Goal: Task Accomplishment & Management: Use online tool/utility

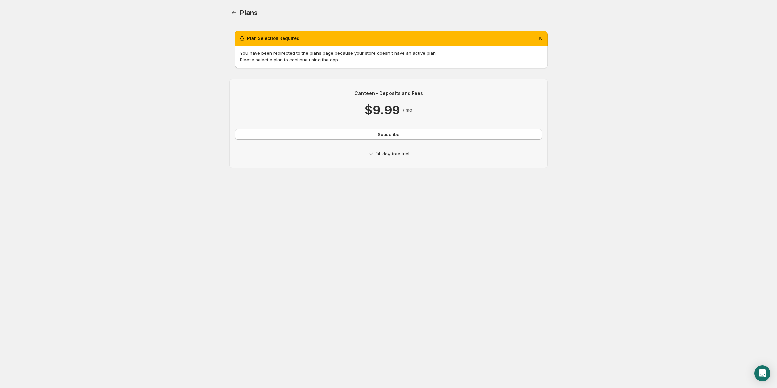
click at [389, 154] on p "14-day free trial" at bounding box center [392, 153] width 33 height 7
click at [388, 136] on span "Subscribe" at bounding box center [388, 134] width 21 height 7
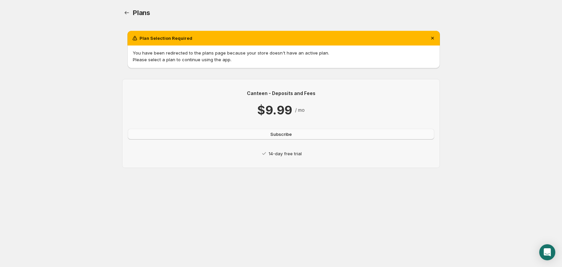
click at [290, 131] on button "Subscribe" at bounding box center [281, 134] width 307 height 11
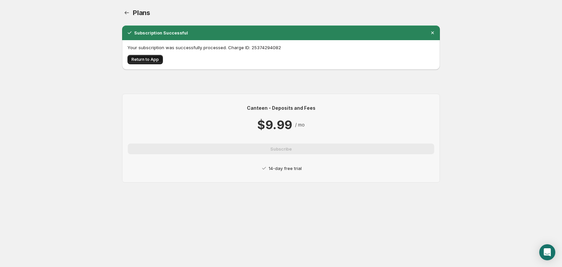
click at [144, 57] on span "Return to App" at bounding box center [145, 59] width 27 height 5
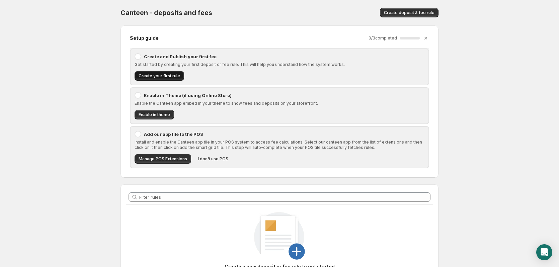
click at [149, 76] on span "Create your first rule" at bounding box center [160, 75] width 42 height 5
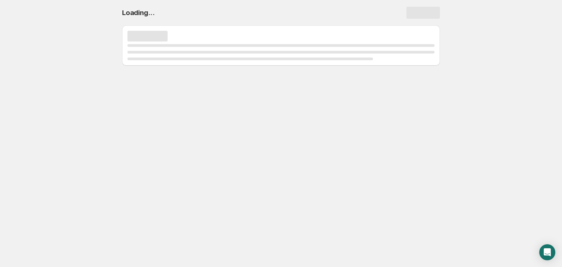
select select "deactive"
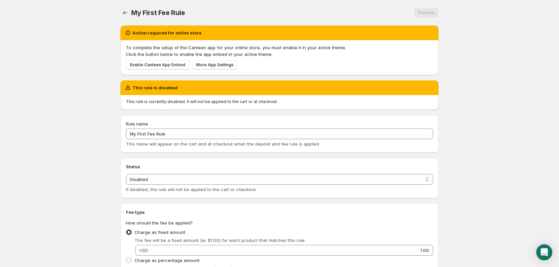
click at [129, 48] on p "To complete the setup of the Canteen app for your online store, you must enable…" at bounding box center [279, 47] width 307 height 7
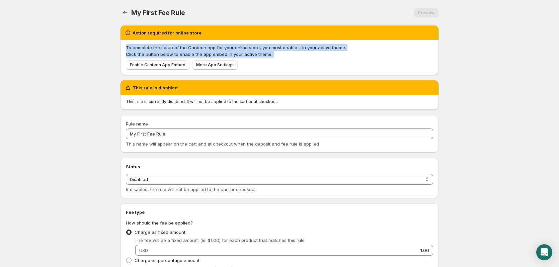
drag, startPoint x: 129, startPoint y: 48, endPoint x: 279, endPoint y: 54, distance: 150.5
click at [279, 54] on span "To complete the setup of the Canteen app for your online store, you must enable…" at bounding box center [279, 50] width 307 height 13
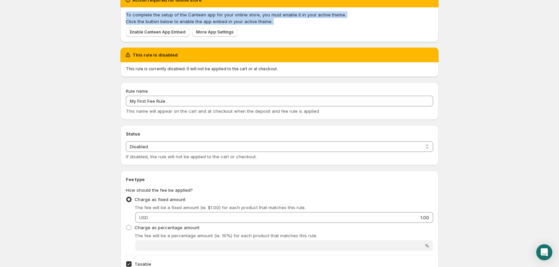
scroll to position [33, 0]
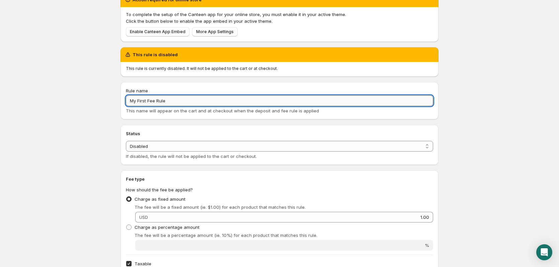
click at [140, 102] on input "My First Fee Rule" at bounding box center [279, 100] width 307 height 11
paste input "Bottle Deposit-10¢"
type input "Bottle Deposit-10¢"
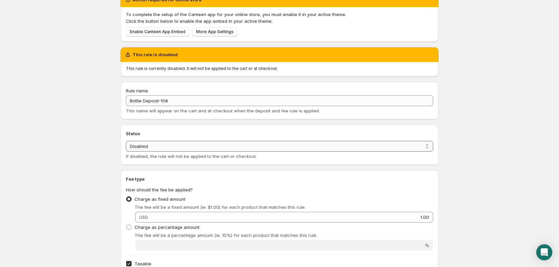
click at [163, 144] on select "Enabled Disabled" at bounding box center [279, 146] width 307 height 11
select select "active"
click at [126, 141] on select "Enabled Disabled" at bounding box center [279, 146] width 307 height 11
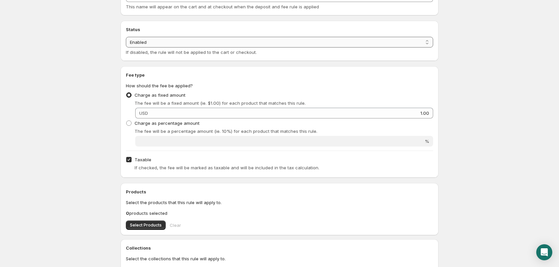
scroll to position [103, 0]
click at [157, 124] on span "Charge as percentage amount" at bounding box center [167, 122] width 65 height 5
click at [127, 120] on input "Charge as percentage amount" at bounding box center [126, 120] width 0 height 0
radio input "true"
click at [164, 91] on span "Charge as fixed amount" at bounding box center [160, 94] width 51 height 7
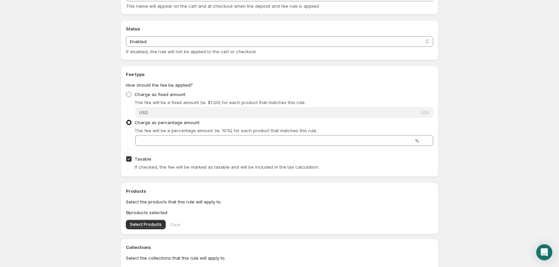
click at [127, 92] on input "Charge as fixed amount" at bounding box center [126, 92] width 0 height 0
radio input "true"
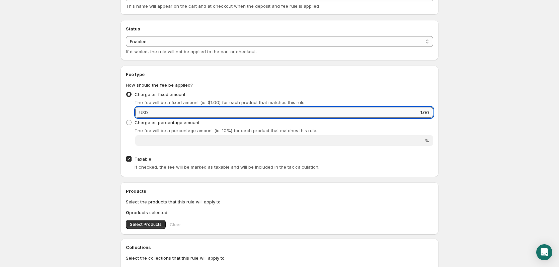
click at [195, 111] on input "1.00" at bounding box center [291, 112] width 283 height 11
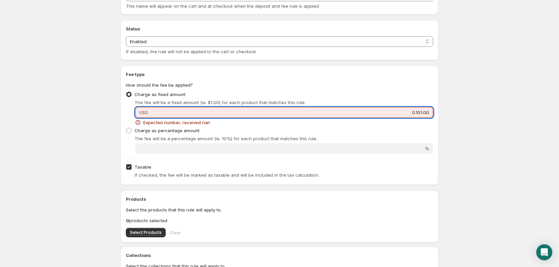
click at [195, 111] on input "0.101.00" at bounding box center [291, 112] width 283 height 11
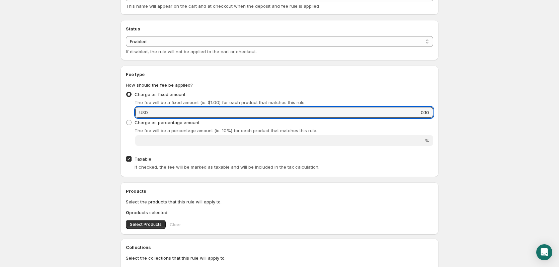
type input "0.10"
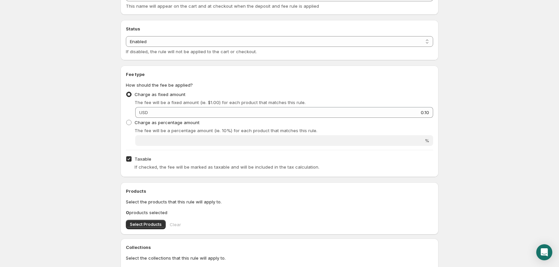
click at [167, 148] on div "Fee type How should the fee be applied? Charge as fixed amount The fee will be …" at bounding box center [279, 121] width 307 height 101
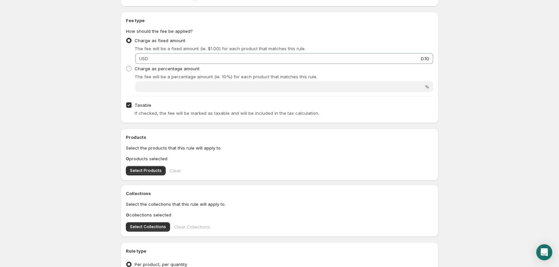
scroll to position [160, 0]
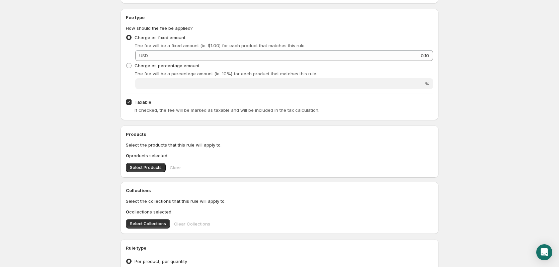
click at [137, 111] on span "If checked, the fee will be marked as taxable and will be included in the tax c…" at bounding box center [227, 109] width 185 height 5
drag, startPoint x: 137, startPoint y: 111, endPoint x: 268, endPoint y: 112, distance: 130.9
click at [268, 112] on span "If checked, the fee will be marked as taxable and will be included in the tax c…" at bounding box center [227, 109] width 185 height 5
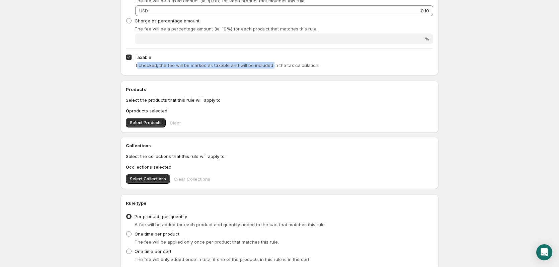
scroll to position [206, 0]
click at [147, 119] on button "Select Products" at bounding box center [146, 122] width 40 height 9
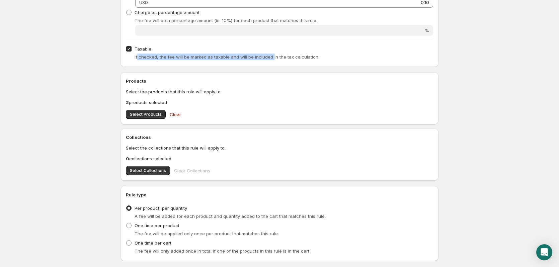
scroll to position [216, 0]
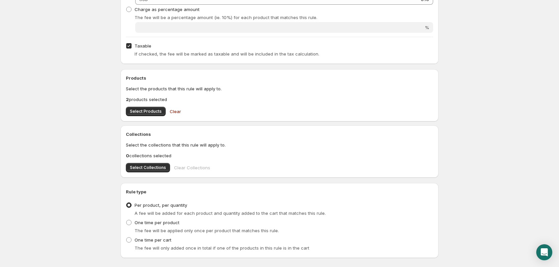
click at [130, 145] on p "Select the collections that this rule will apply to." at bounding box center [279, 145] width 307 height 7
drag, startPoint x: 130, startPoint y: 145, endPoint x: 230, endPoint y: 144, distance: 99.5
click at [230, 144] on p "Select the collections that this rule will apply to." at bounding box center [279, 145] width 307 height 7
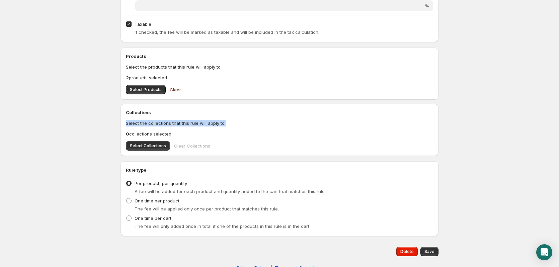
scroll to position [242, 0]
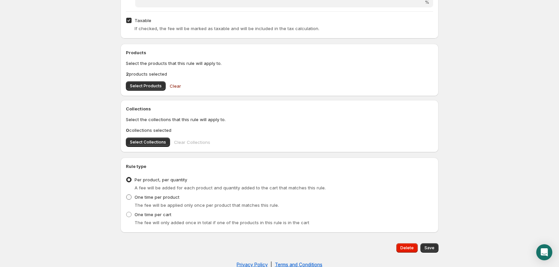
click at [143, 195] on span "One time per product" at bounding box center [157, 197] width 45 height 5
click at [127, 195] on input "One time per product" at bounding box center [126, 195] width 0 height 0
radio input "true"
click at [156, 180] on span "Per product, per quantity" at bounding box center [161, 179] width 53 height 5
click at [127, 177] on input "Per product, per quantity" at bounding box center [126, 177] width 0 height 0
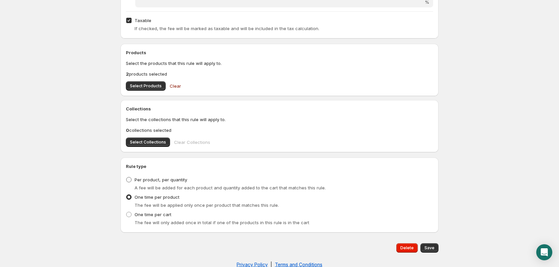
radio input "true"
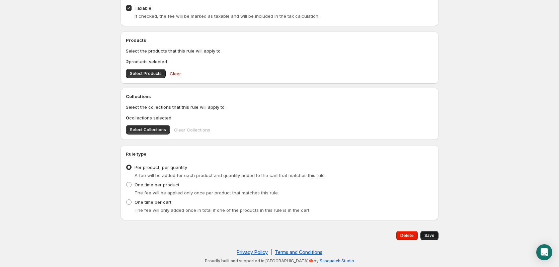
click at [434, 236] on span "Save" at bounding box center [430, 235] width 10 height 5
type input "0.1"
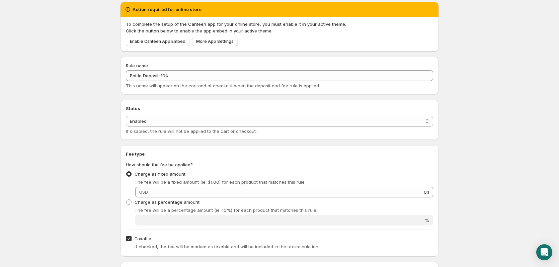
scroll to position [0, 0]
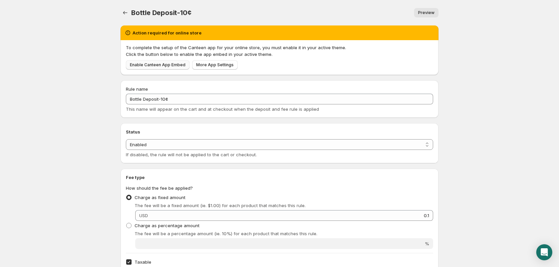
click at [171, 65] on span "Enable Canteen App Embed" at bounding box center [158, 64] width 56 height 5
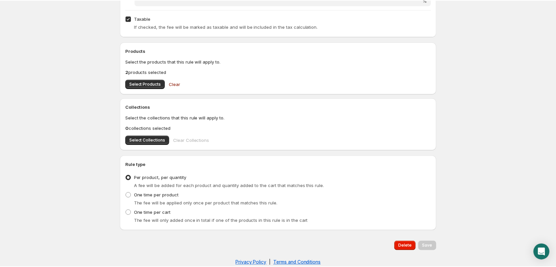
scroll to position [254, 0]
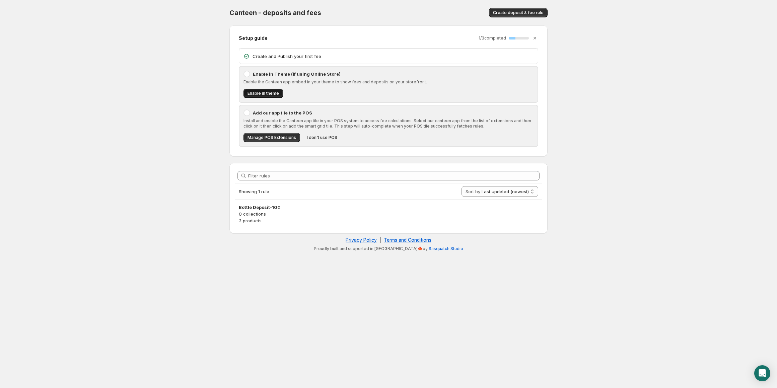
click at [258, 91] on span "Enable in theme" at bounding box center [262, 93] width 31 height 5
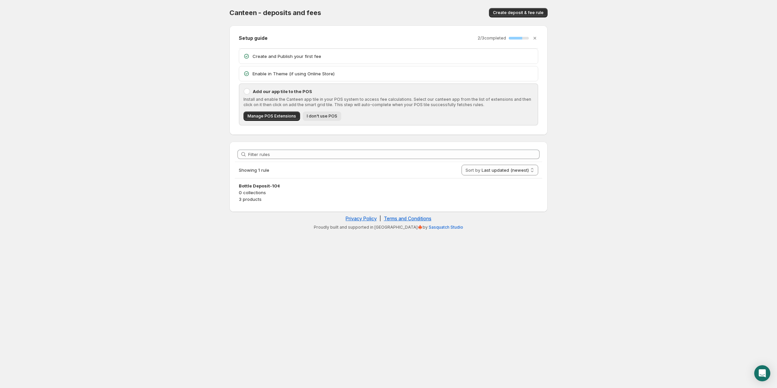
click at [328, 116] on span "I don't use POS" at bounding box center [322, 116] width 30 height 5
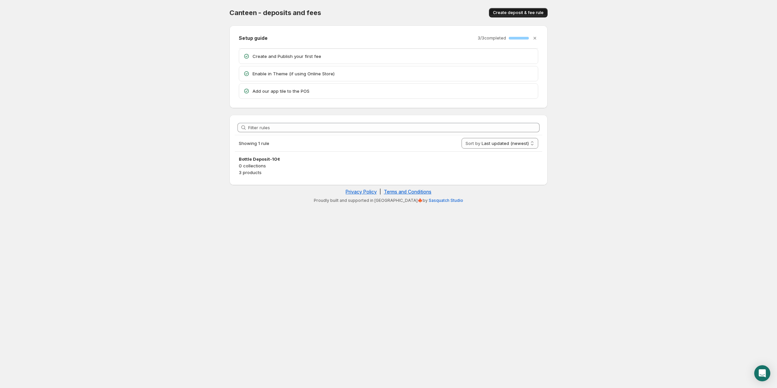
click at [510, 13] on span "Create deposit & fee rule" at bounding box center [518, 12] width 51 height 5
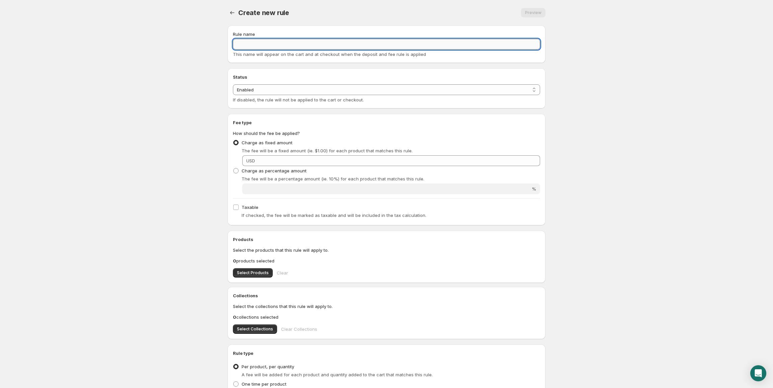
click at [263, 47] on input "Rule name" at bounding box center [386, 44] width 307 height 11
paste input "https://apps.shopify.com/magical-mandatory-fees"
type input "https://apps.shopify.com/magical-mandatory-fees"
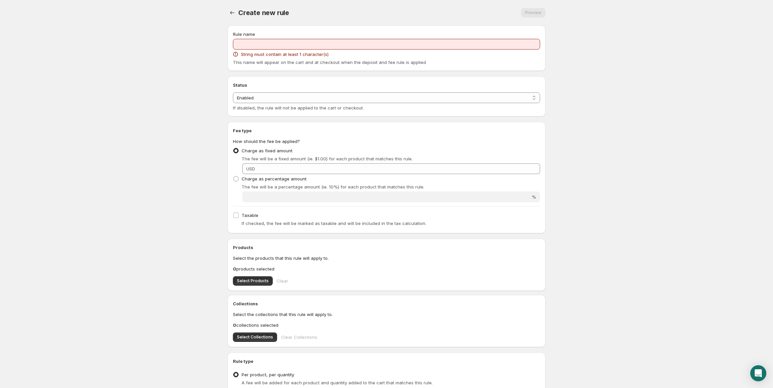
click at [250, 38] on div "Rule name String must contain at least 1 character(s) This name will appear on …" at bounding box center [386, 48] width 307 height 35
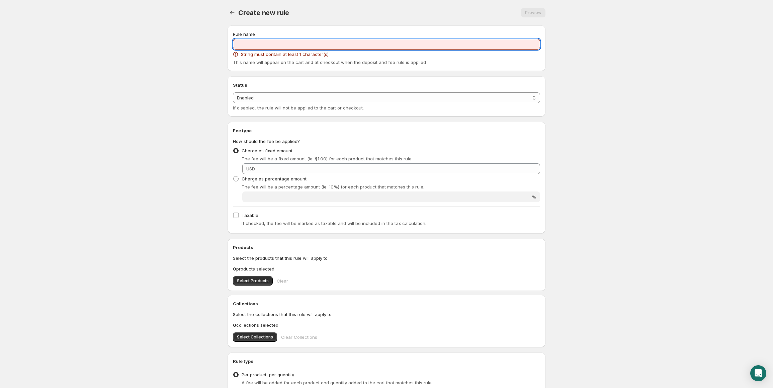
click at [252, 43] on input "Rule name" at bounding box center [386, 44] width 307 height 11
paste input "Bottle Deposit-25¢"
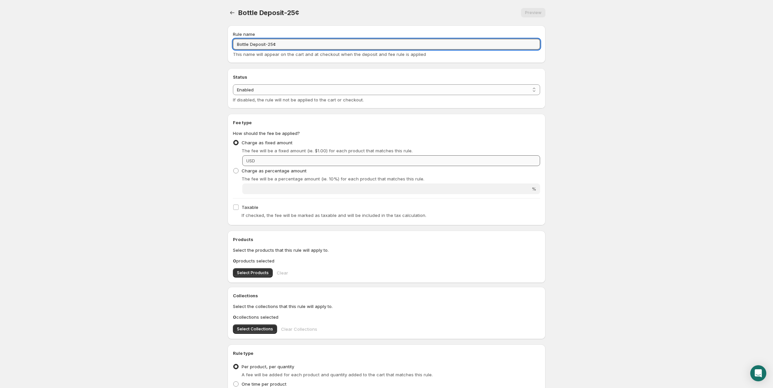
type input "Bottle Deposit-25¢"
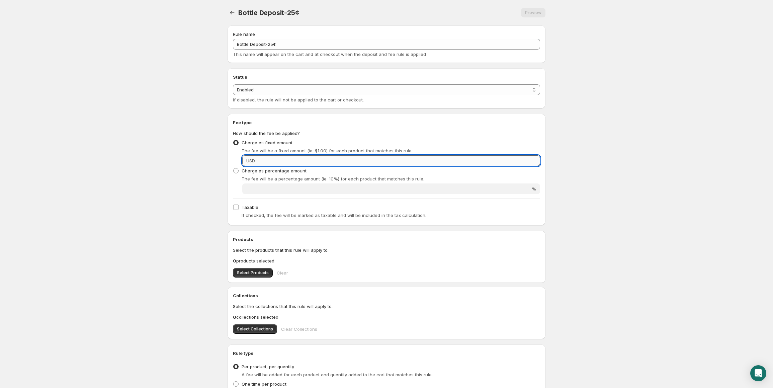
click at [259, 160] on input "Fixed amount" at bounding box center [398, 160] width 283 height 11
click at [267, 158] on input "0.25" at bounding box center [398, 160] width 283 height 11
type input "0.25"
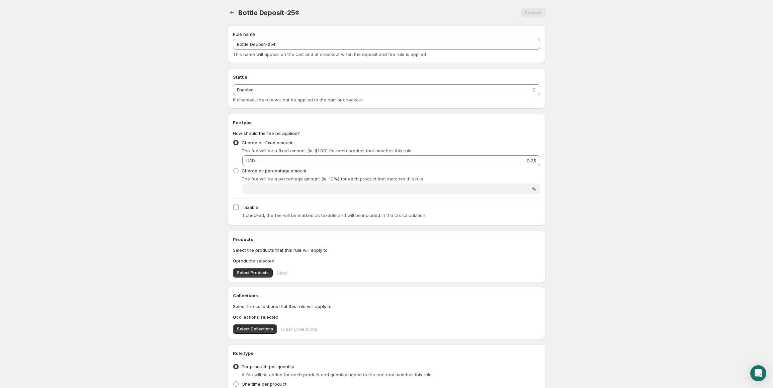
click at [248, 209] on span "Taxable" at bounding box center [250, 207] width 17 height 5
click at [239, 209] on input "Taxable" at bounding box center [235, 207] width 5 height 5
checkbox input "true"
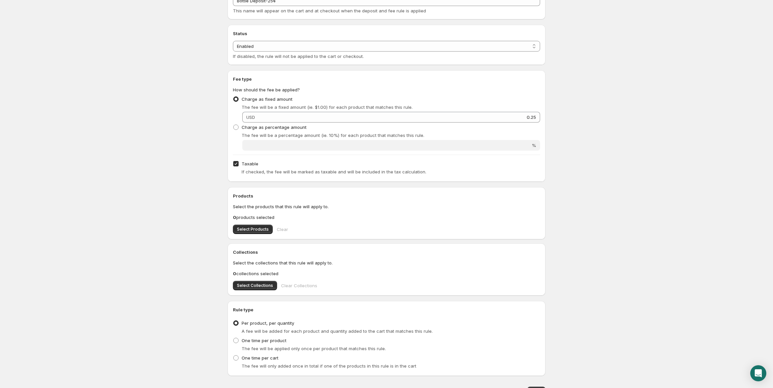
scroll to position [78, 0]
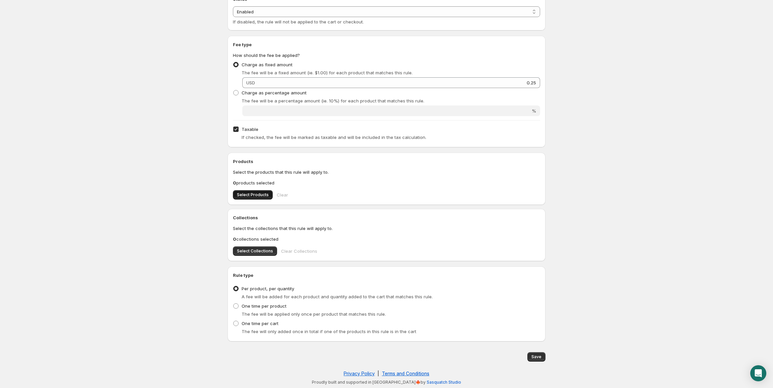
click at [243, 194] on span "Select Products" at bounding box center [253, 194] width 32 height 5
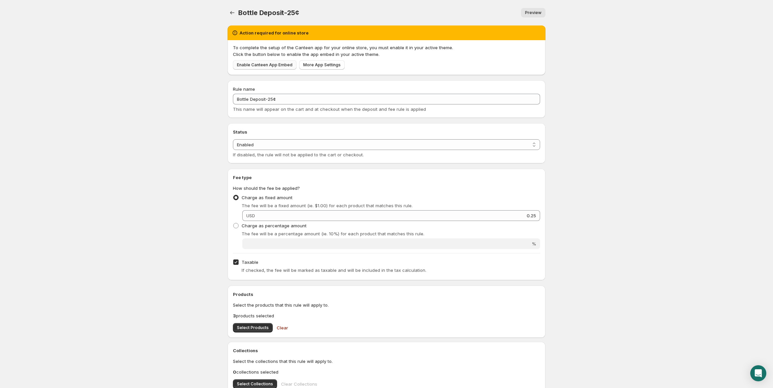
click at [286, 63] on span "Enable Canteen App Embed" at bounding box center [265, 64] width 56 height 5
click at [234, 11] on icon "Settings" at bounding box center [232, 12] width 7 height 7
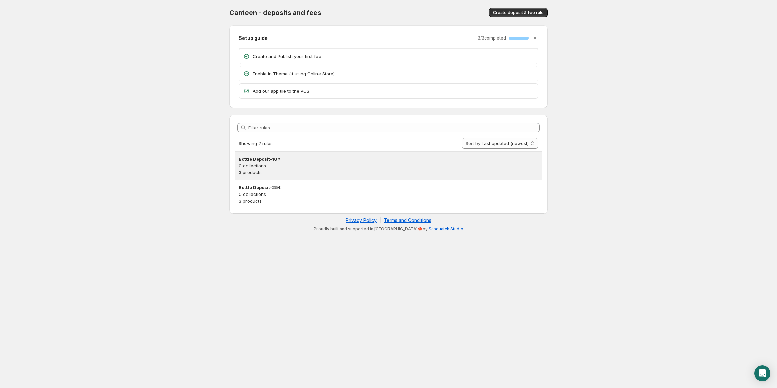
click at [262, 172] on p "3 products" at bounding box center [388, 172] width 299 height 7
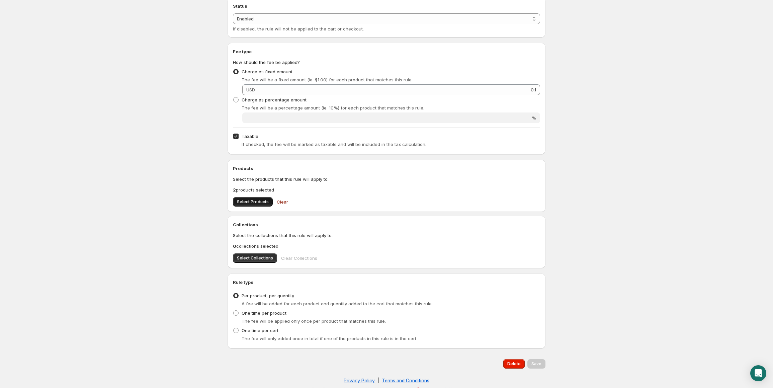
scroll to position [78, 0]
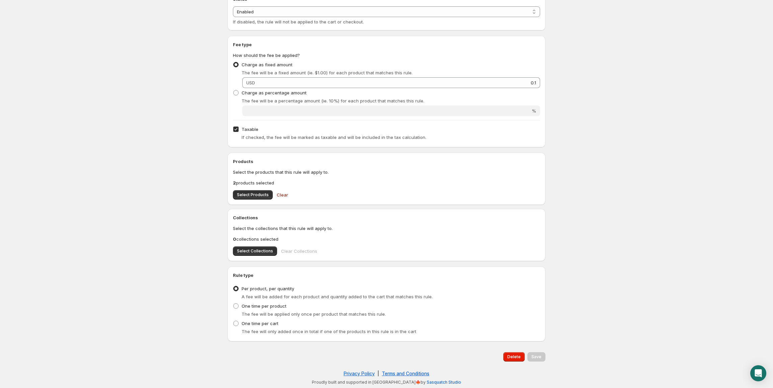
click at [257, 182] on p "2 products selected" at bounding box center [386, 182] width 307 height 7
click at [251, 195] on span "Select Products" at bounding box center [253, 194] width 32 height 5
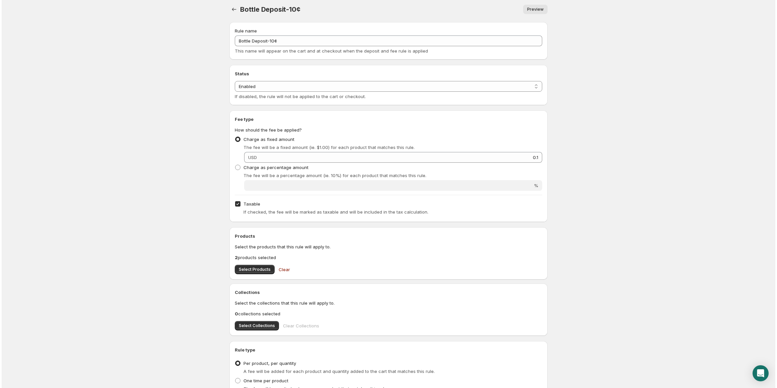
scroll to position [0, 0]
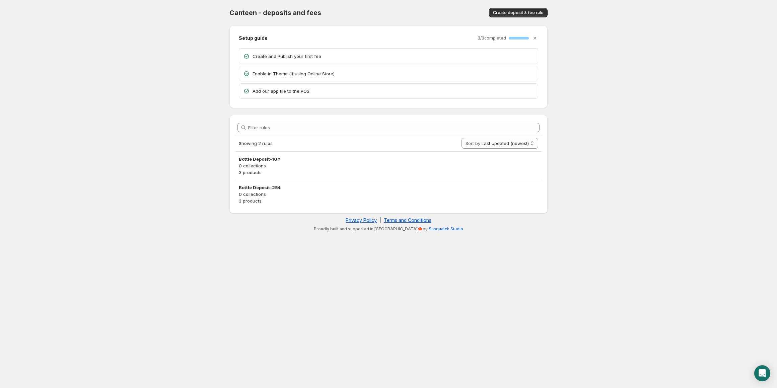
click at [246, 14] on span "Canteen - deposits and fees" at bounding box center [275, 13] width 92 height 8
drag, startPoint x: 246, startPoint y: 14, endPoint x: 357, endPoint y: 8, distance: 111.3
click at [357, 8] on div "Canteen - deposits and fees" at bounding box center [315, 12] width 173 height 9
click at [74, 123] on body "Home Help Canteen - deposits and fees. This page is ready Canteen - deposits an…" at bounding box center [388, 194] width 777 height 388
click at [304, 73] on p "Enable in Theme (if using Online Store)" at bounding box center [392, 73] width 281 height 7
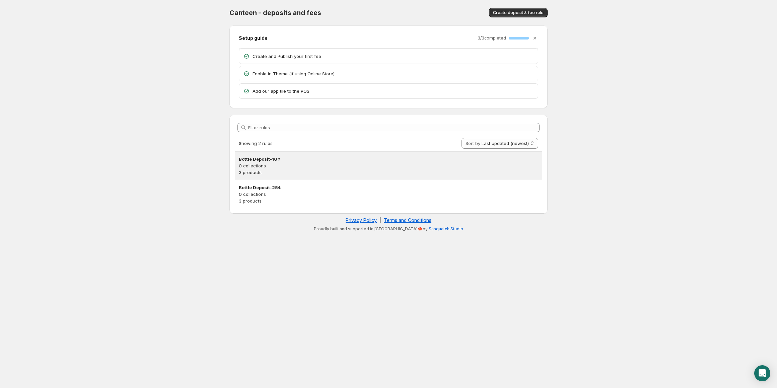
click at [274, 166] on p "0 collections" at bounding box center [388, 165] width 299 height 7
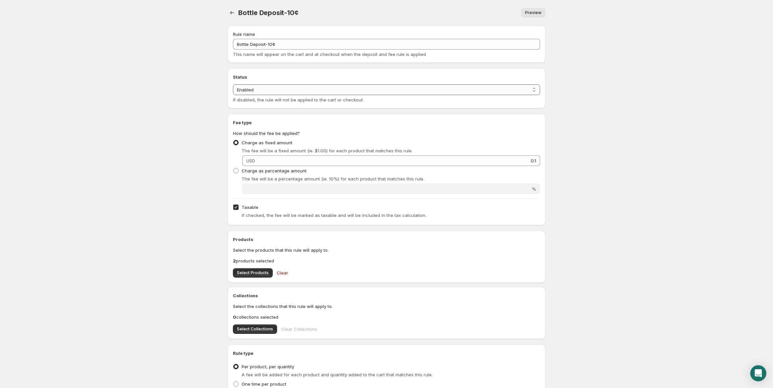
click at [260, 90] on select "Enabled Disabled" at bounding box center [386, 89] width 307 height 11
click at [233, 84] on select "Enabled Disabled" at bounding box center [386, 89] width 307 height 11
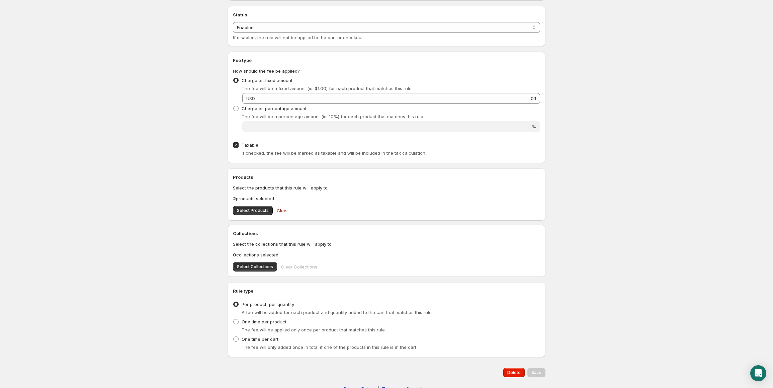
scroll to position [78, 0]
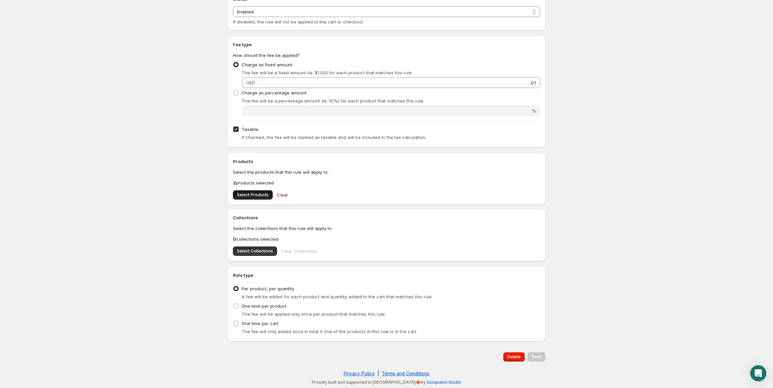
click at [248, 196] on span "Select Products" at bounding box center [253, 194] width 32 height 5
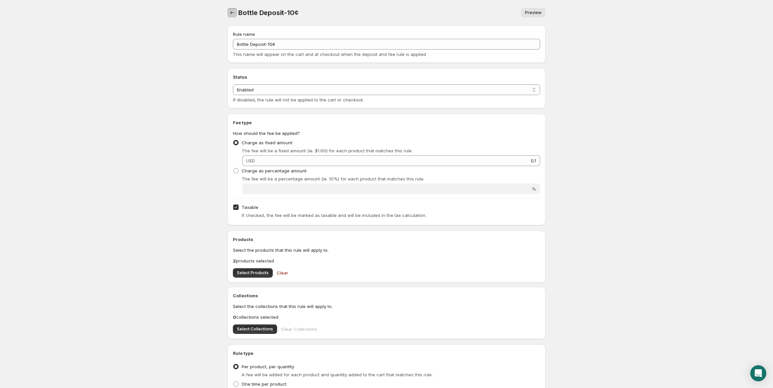
drag, startPoint x: 232, startPoint y: 16, endPoint x: 439, endPoint y: 17, distance: 206.2
click at [385, 19] on div "Bottle Deposit-10¢. This page is ready Bottle Deposit-10¢ Preview More actions …" at bounding box center [387, 12] width 318 height 25
click at [537, 13] on span "Preview" at bounding box center [533, 12] width 16 height 5
click at [235, 12] on icon "Settings" at bounding box center [232, 12] width 7 height 7
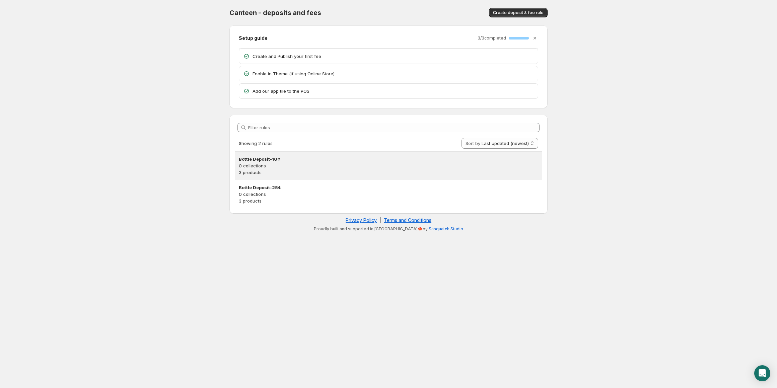
click at [290, 156] on h3 "Bottle Deposit-10¢" at bounding box center [388, 159] width 299 height 7
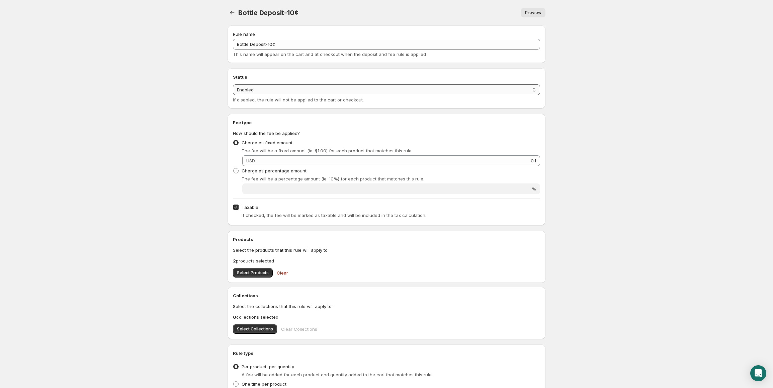
click at [257, 93] on select "Enabled Disabled" at bounding box center [386, 89] width 307 height 11
click at [193, 88] on body "Home Help Bottle Deposit-10¢. This page is ready Bottle Deposit-10¢ Preview Mor…" at bounding box center [386, 194] width 773 height 388
click at [263, 98] on span "If disabled, the rule will not be applied to the cart or checkout." at bounding box center [298, 99] width 131 height 5
drag, startPoint x: 263, startPoint y: 98, endPoint x: 368, endPoint y: 104, distance: 104.3
click at [368, 104] on div "Status Status Enabled Disabled Enabled If disabled, the rule will not be applie…" at bounding box center [387, 88] width 318 height 40
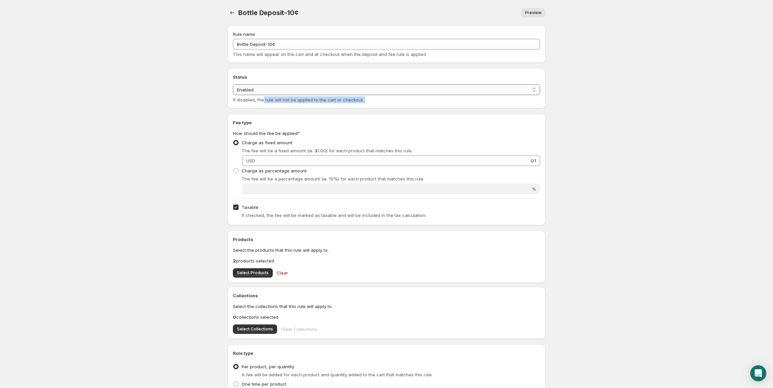
click at [297, 90] on select "Enabled Disabled" at bounding box center [386, 89] width 307 height 11
select select "deactive"
click at [233, 95] on select "Enabled Disabled" at bounding box center [386, 89] width 307 height 11
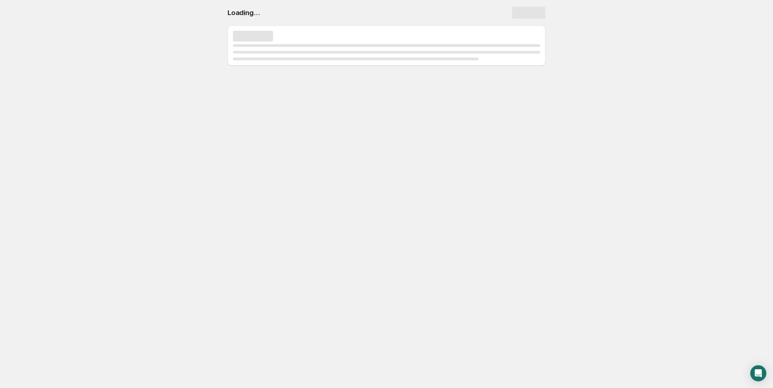
select select "deactive"
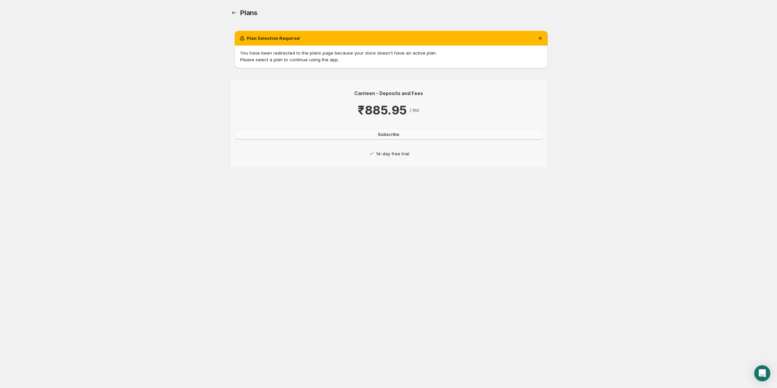
click at [382, 135] on span "Subscribe" at bounding box center [388, 134] width 21 height 7
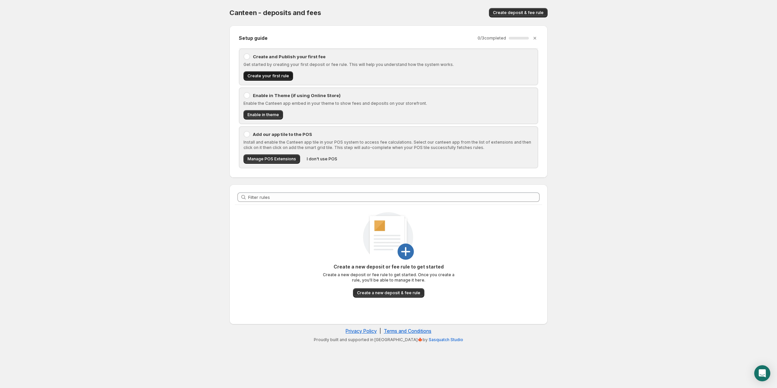
click at [260, 77] on span "Create your first rule" at bounding box center [268, 75] width 42 height 5
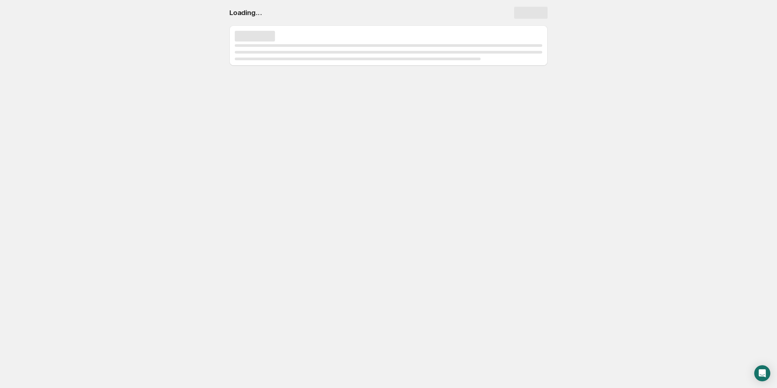
select select "deactive"
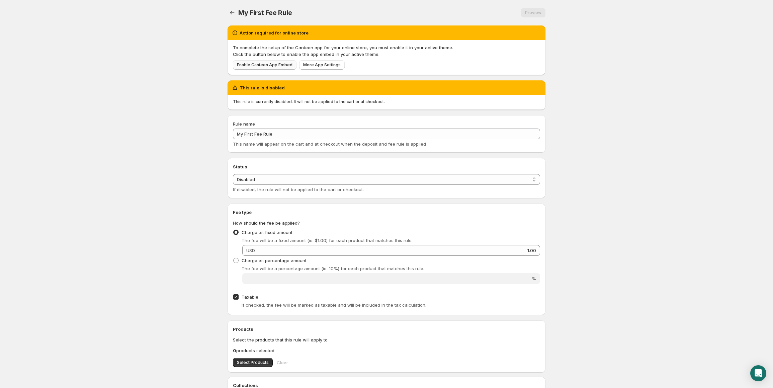
click at [277, 66] on span "Enable Canteen App Embed" at bounding box center [265, 64] width 56 height 5
click at [277, 61] on link "Enable Canteen App Embed" at bounding box center [265, 64] width 64 height 9
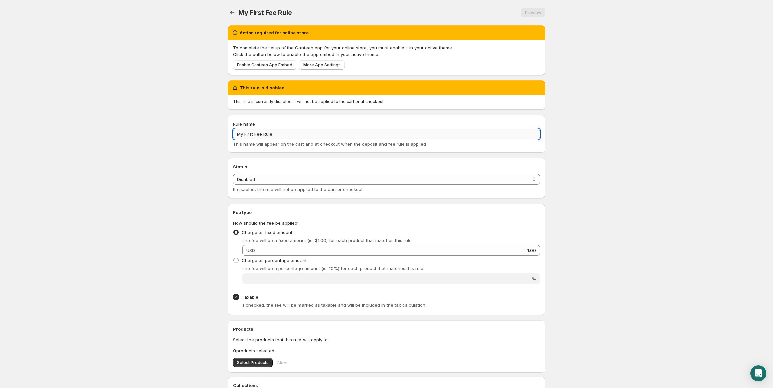
click at [251, 131] on input "My First Fee Rule" at bounding box center [386, 134] width 307 height 11
paste input "[URL][DOMAIN_NAME]"
type input "[URL][DOMAIN_NAME]"
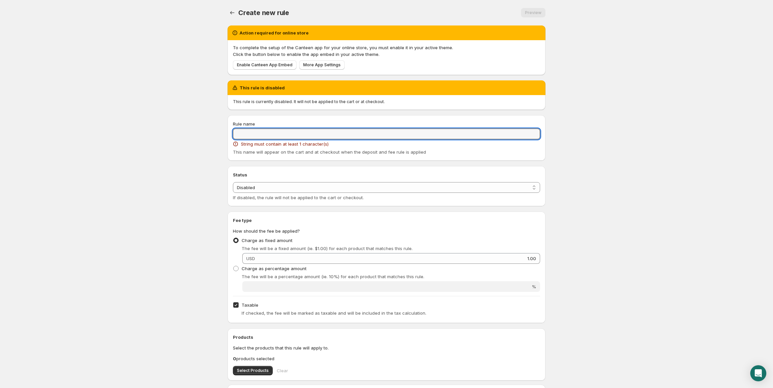
paste input "Bottle Deposit-25¢"
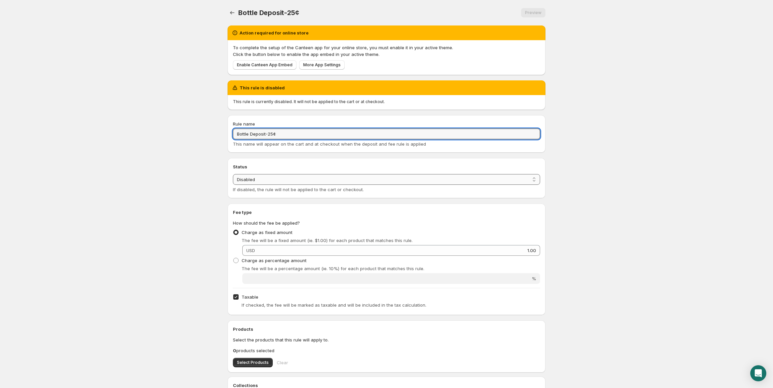
type input "Bottle Deposit-25¢"
click at [254, 181] on select "Enabled Disabled" at bounding box center [386, 179] width 307 height 11
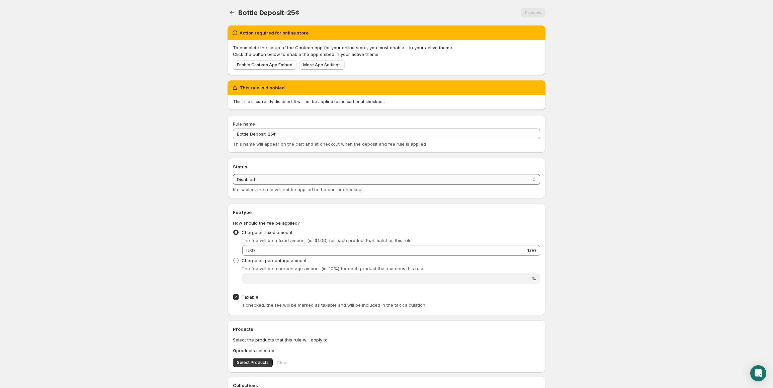
select select "active"
click at [233, 174] on select "Enabled Disabled" at bounding box center [386, 179] width 307 height 11
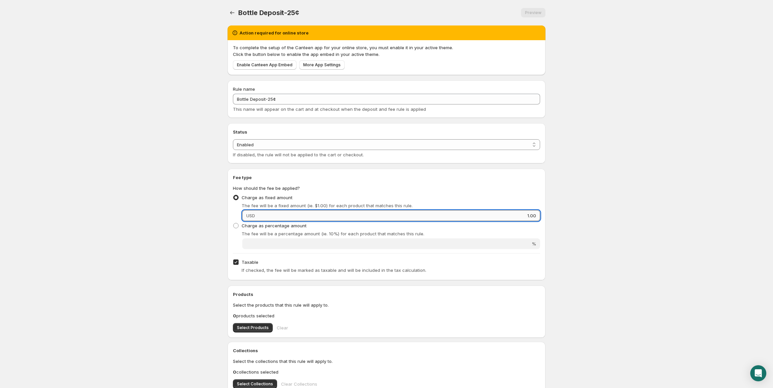
click at [272, 218] on input "1.00" at bounding box center [398, 215] width 283 height 11
type input "0.25"
click at [131, 193] on body "Home Help Bottle Deposit-25¢. This page is ready Bottle Deposit-25¢ Preview Mor…" at bounding box center [386, 194] width 773 height 388
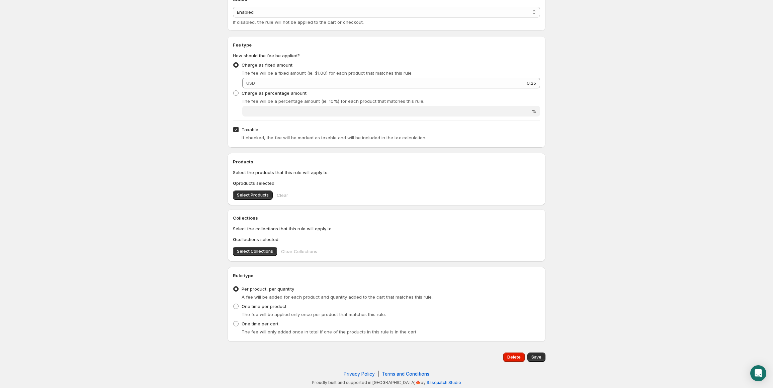
scroll to position [133, 0]
click at [250, 197] on span "Select Products" at bounding box center [253, 194] width 32 height 5
click at [542, 359] on button "Save" at bounding box center [537, 356] width 18 height 9
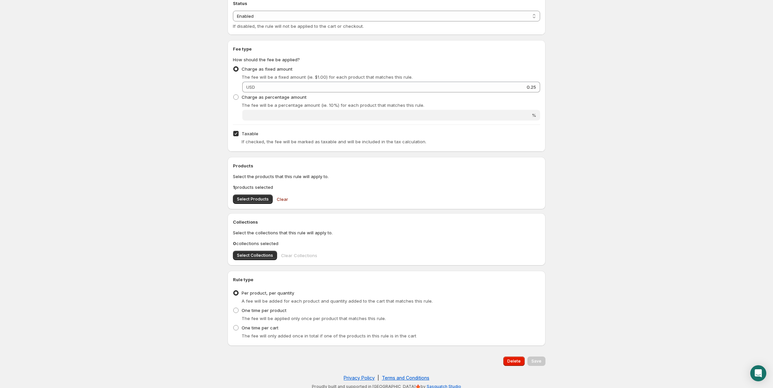
scroll to position [78, 0]
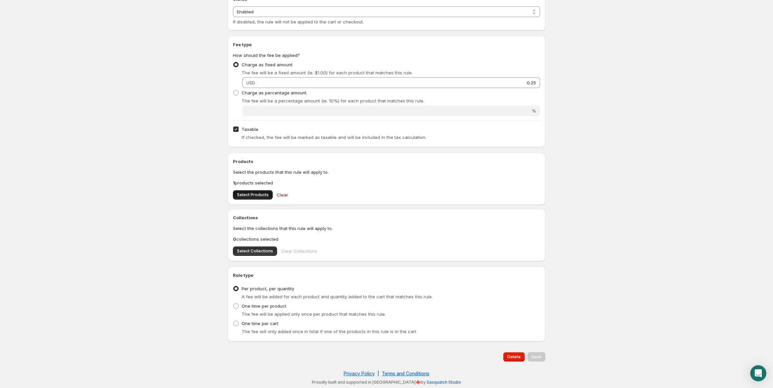
click at [261, 192] on button "Select Products" at bounding box center [253, 194] width 40 height 9
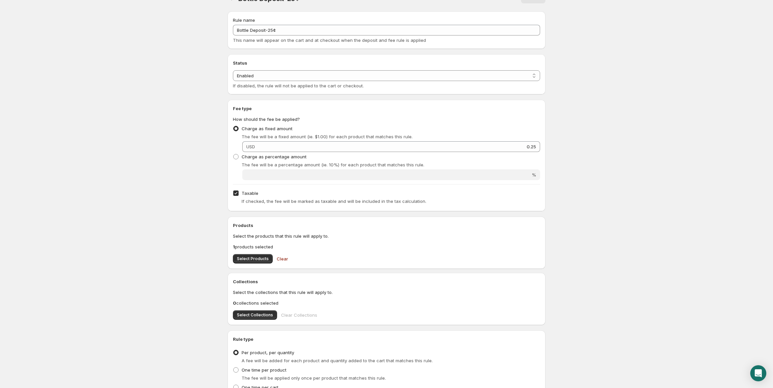
scroll to position [0, 0]
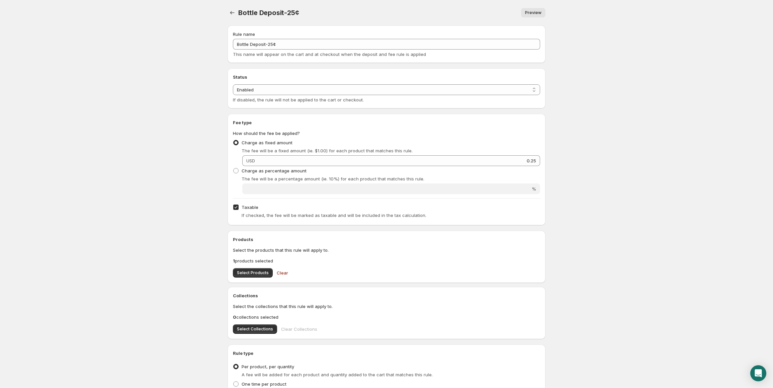
click at [536, 16] on link "Preview" at bounding box center [533, 12] width 24 height 9
